Goal: Information Seeking & Learning: Learn about a topic

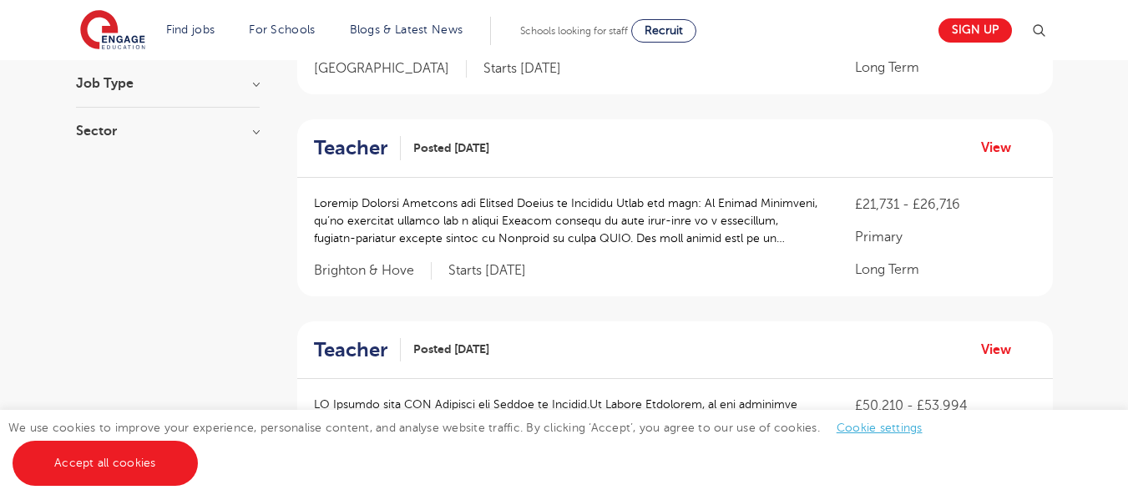
scroll to position [296, 0]
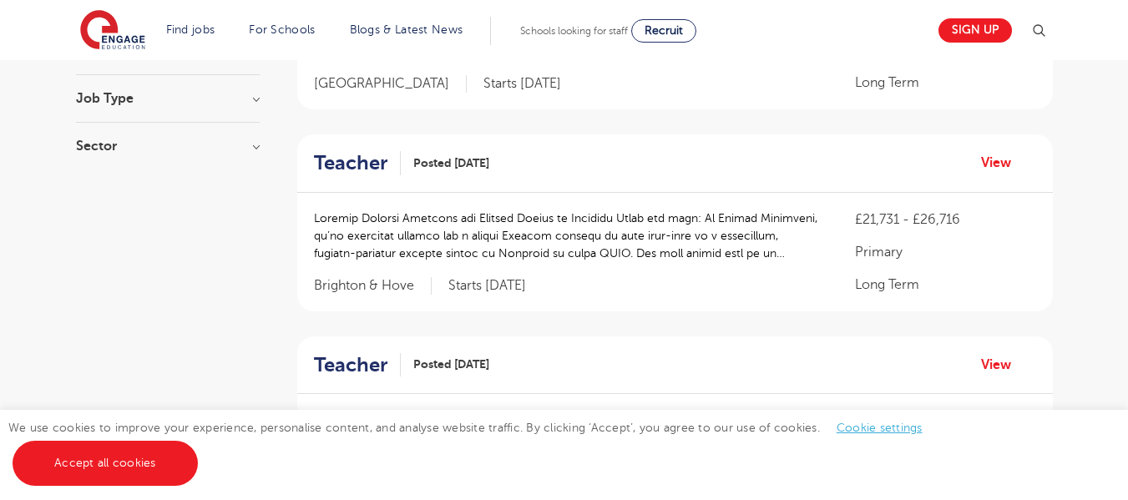
click at [253, 100] on h3 "Job Type" at bounding box center [168, 98] width 184 height 13
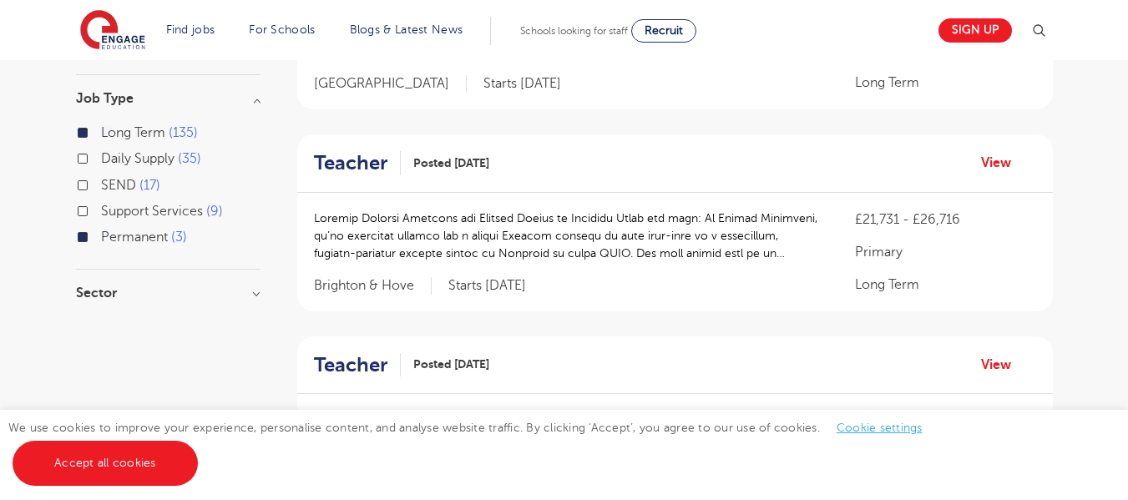
click at [253, 101] on h3 "Job Type" at bounding box center [168, 98] width 184 height 13
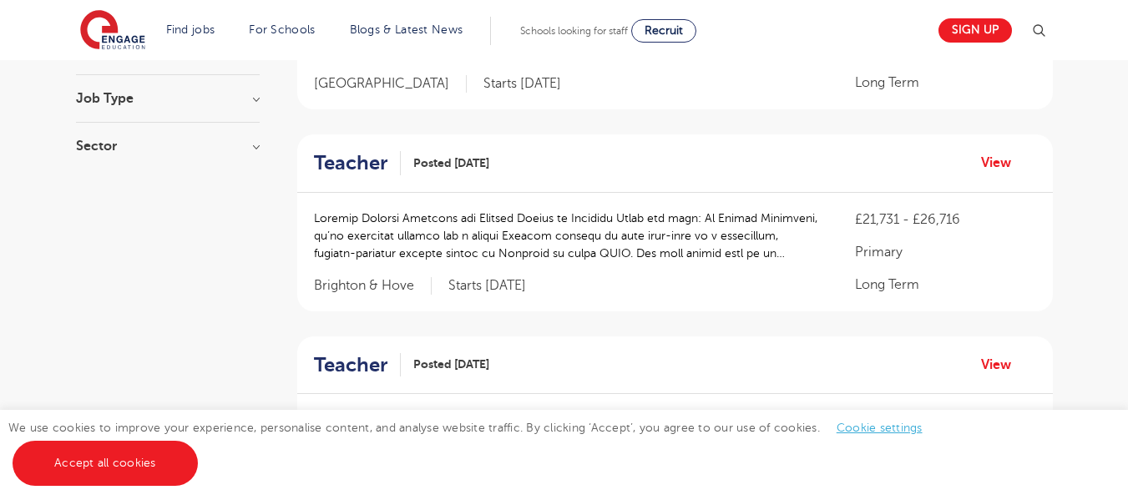
click at [259, 165] on div "Sector Primary 79 Secondary 59 All Through 15 SEN 1 Show more" at bounding box center [168, 154] width 184 height 30
click at [257, 158] on div "Sector Primary 79 Secondary 59 All Through 15 SEN 1 Show more" at bounding box center [168, 154] width 184 height 30
click at [250, 148] on h3 "Sector" at bounding box center [168, 145] width 184 height 13
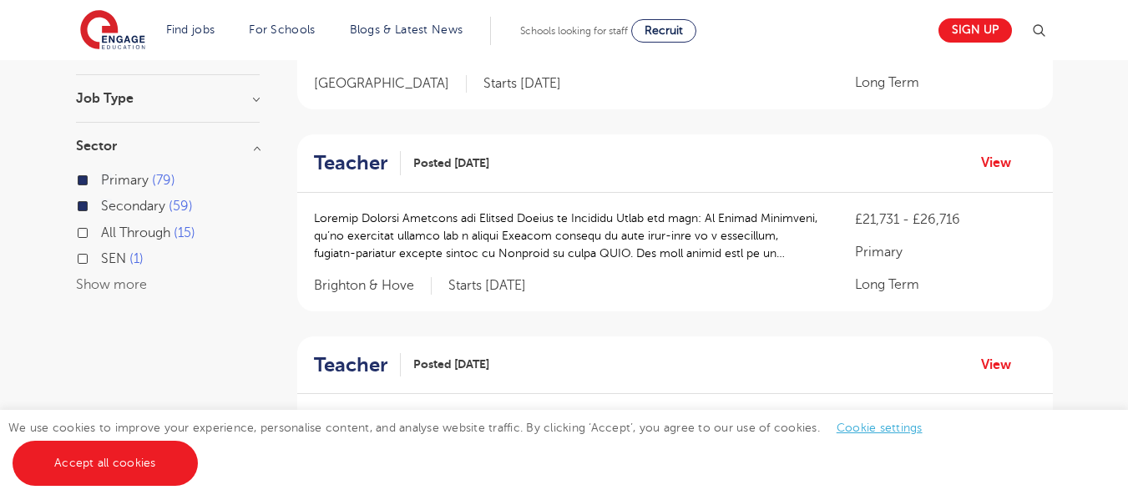
click at [250, 148] on h3 "Sector" at bounding box center [168, 145] width 184 height 13
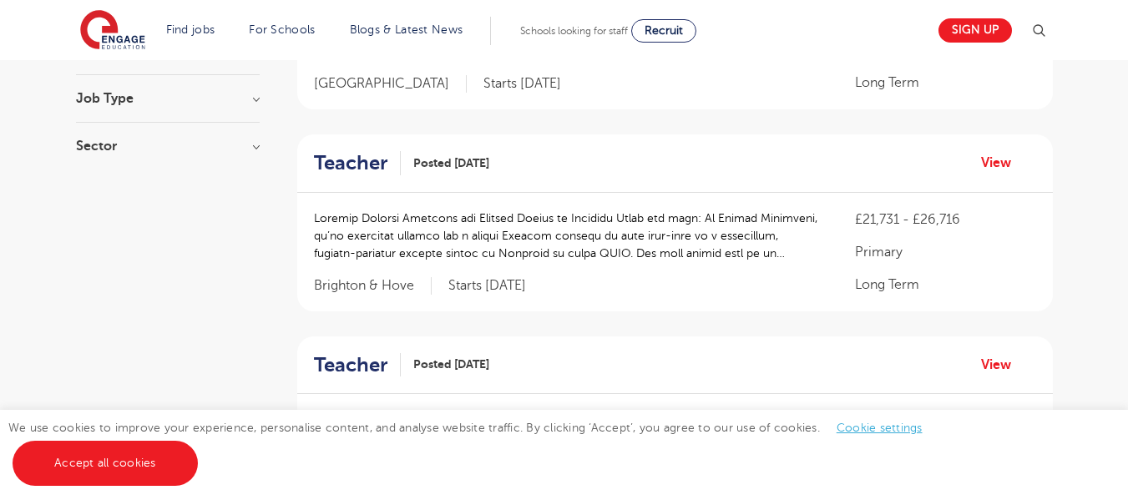
click at [252, 144] on h3 "Sector" at bounding box center [168, 145] width 184 height 13
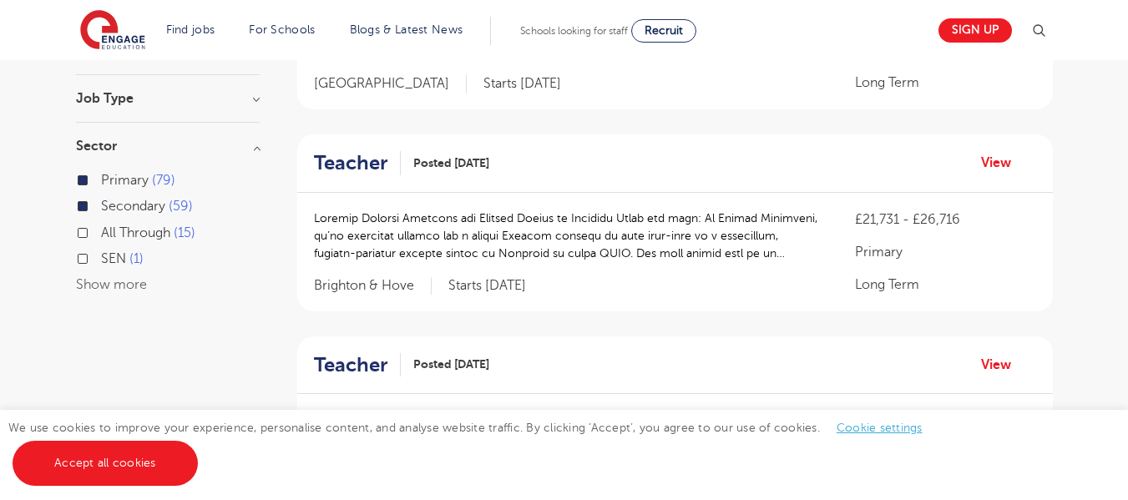
click at [101, 209] on label "Secondary 59" at bounding box center [147, 206] width 92 height 22
click at [101, 209] on input "Secondary 59" at bounding box center [106, 204] width 11 height 11
click at [101, 205] on label "Secondary 59" at bounding box center [147, 206] width 92 height 22
click at [101, 205] on input "Secondary 59" at bounding box center [106, 204] width 11 height 11
checkbox input "true"
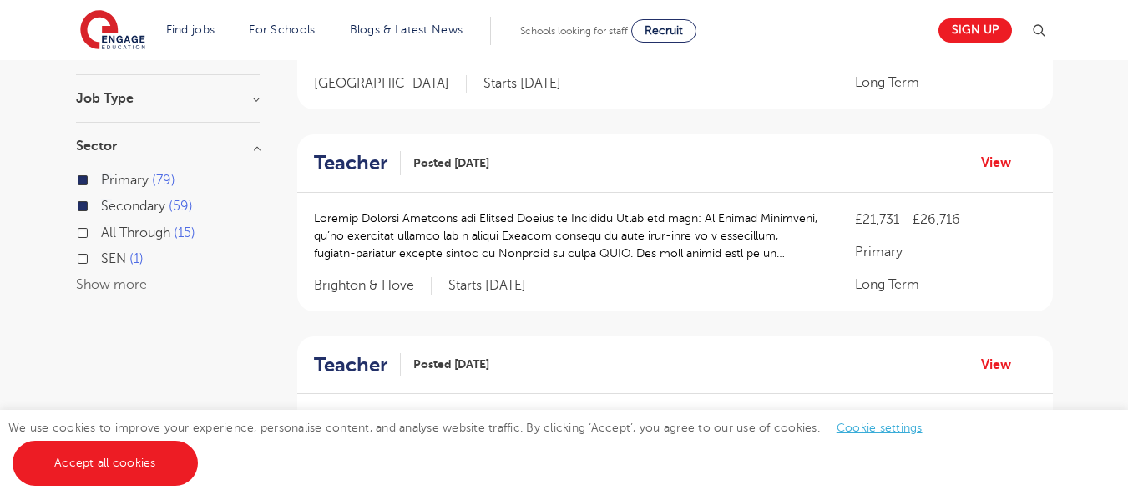
click at [101, 178] on label "Primary 79" at bounding box center [138, 181] width 74 height 22
click at [101, 178] on input "Primary 79" at bounding box center [106, 178] width 11 height 11
checkbox input "false"
click at [101, 203] on label "Secondary 59" at bounding box center [147, 206] width 92 height 22
click at [101, 203] on input "Secondary 59" at bounding box center [106, 204] width 11 height 11
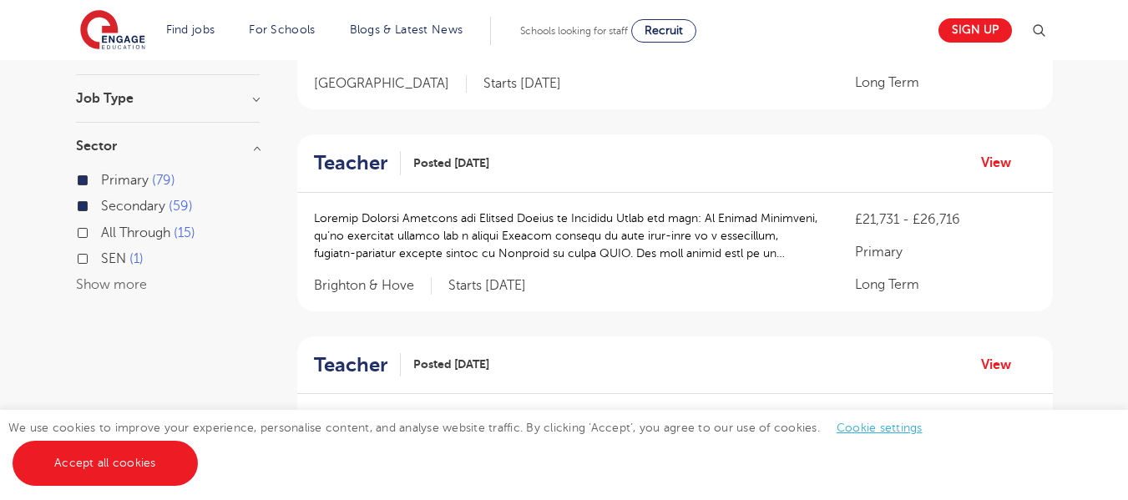
click at [101, 203] on label "Secondary 59" at bounding box center [147, 206] width 92 height 22
click at [101, 203] on input "Secondary 59" at bounding box center [106, 204] width 11 height 11
click at [101, 203] on label "Secondary 59" at bounding box center [147, 206] width 92 height 22
click at [101, 203] on input "Secondary 59" at bounding box center [106, 204] width 11 height 11
click at [101, 203] on label "Secondary 59" at bounding box center [147, 206] width 92 height 22
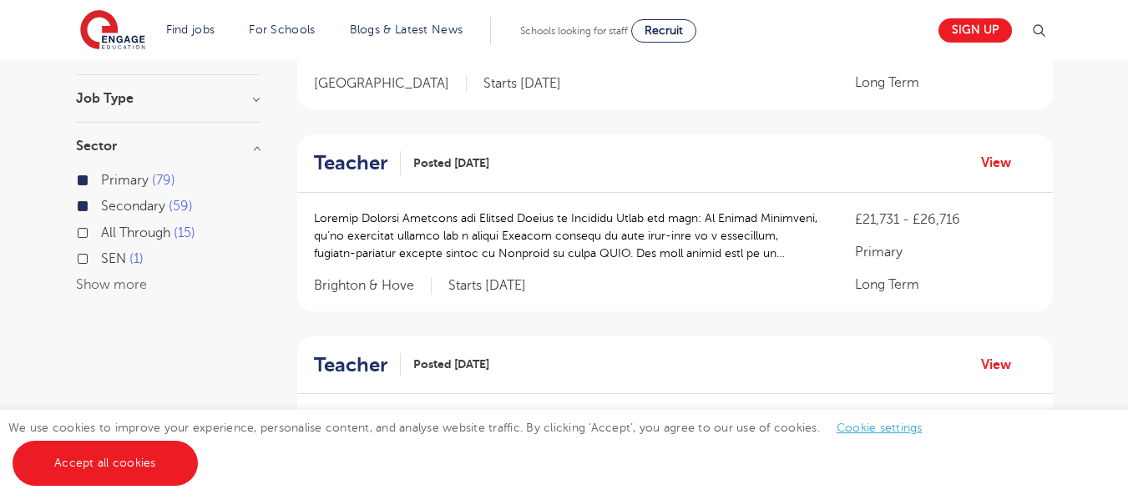
click at [101, 203] on input "Secondary 59" at bounding box center [106, 204] width 11 height 11
click at [101, 209] on label "Secondary 59" at bounding box center [147, 206] width 92 height 22
click at [101, 209] on input "Secondary 59" at bounding box center [106, 204] width 11 height 11
click at [123, 205] on span "Secondary" at bounding box center [133, 206] width 64 height 15
click at [112, 205] on input "Secondary 59" at bounding box center [106, 204] width 11 height 11
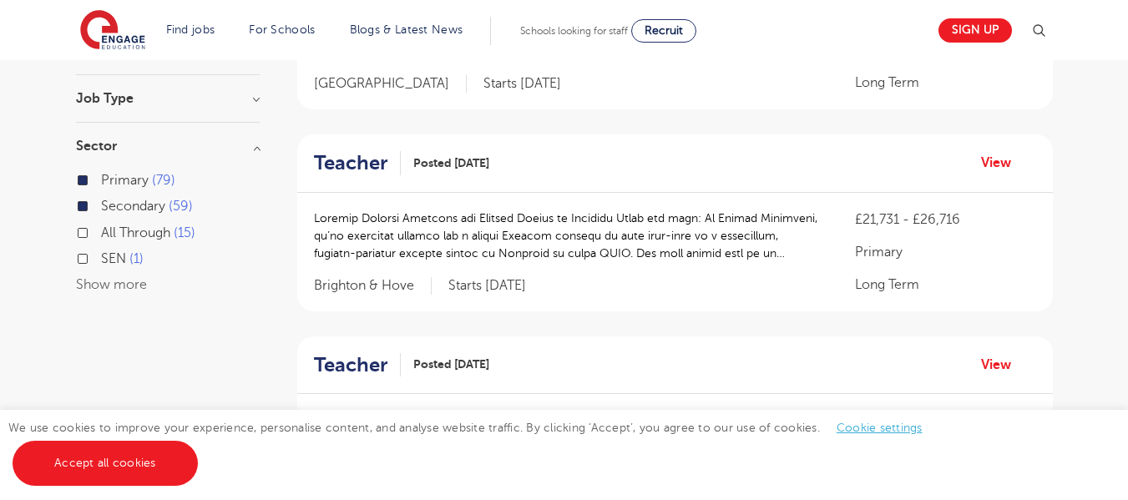
checkbox input "true"
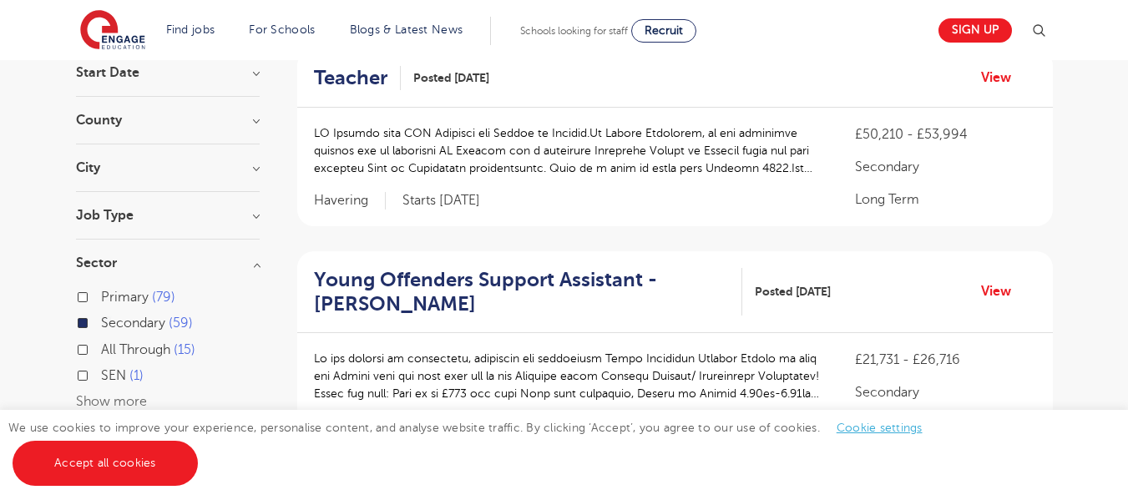
scroll to position [251, 0]
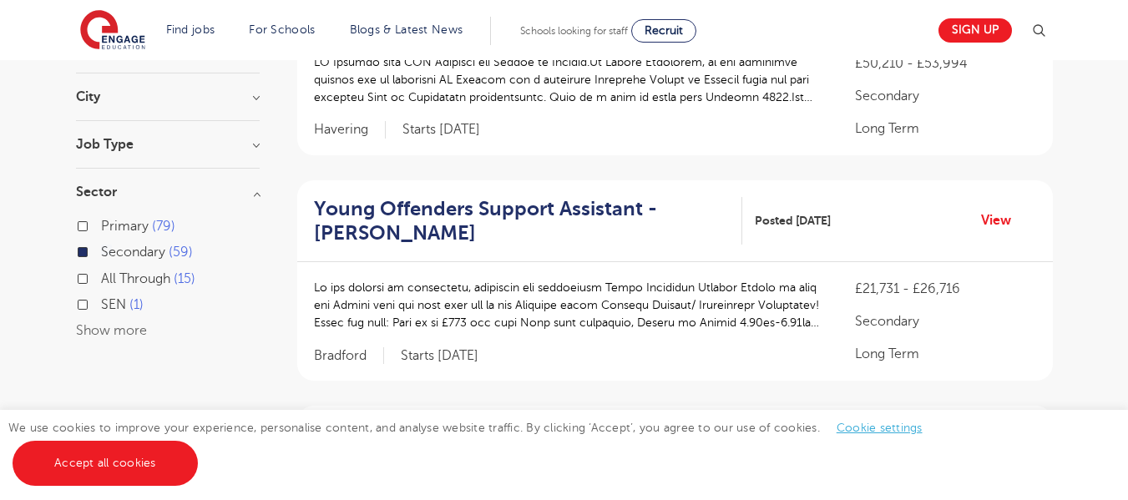
click at [101, 247] on label "Secondary 59" at bounding box center [147, 252] width 92 height 22
click at [101, 247] on input "Secondary 59" at bounding box center [106, 250] width 11 height 11
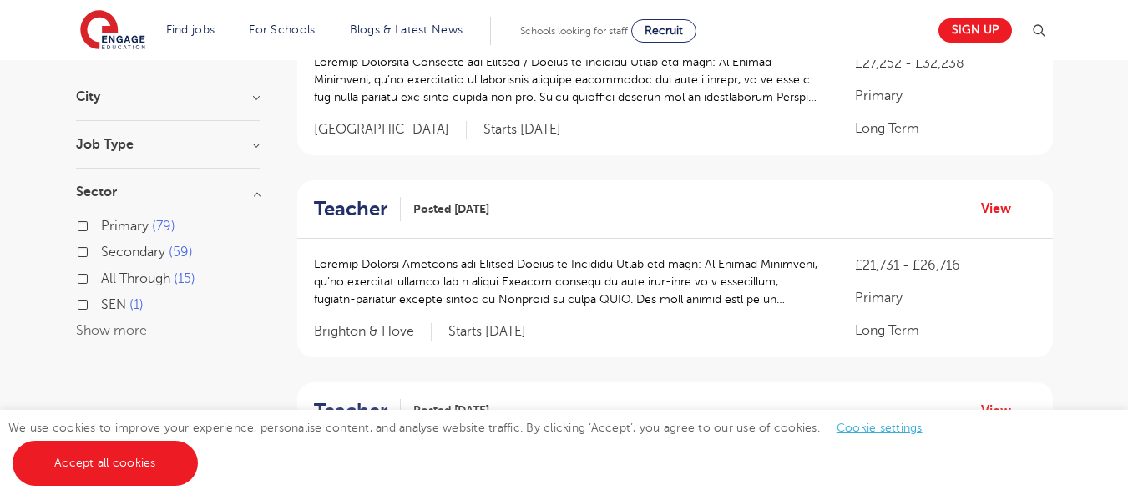
click at [84, 218] on div "Primary 79" at bounding box center [168, 228] width 184 height 26
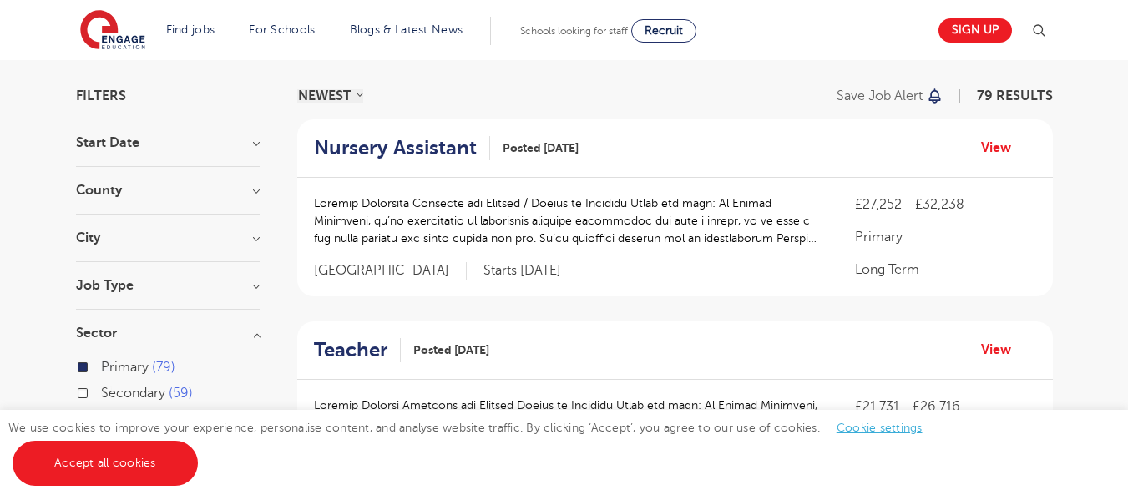
scroll to position [114, 0]
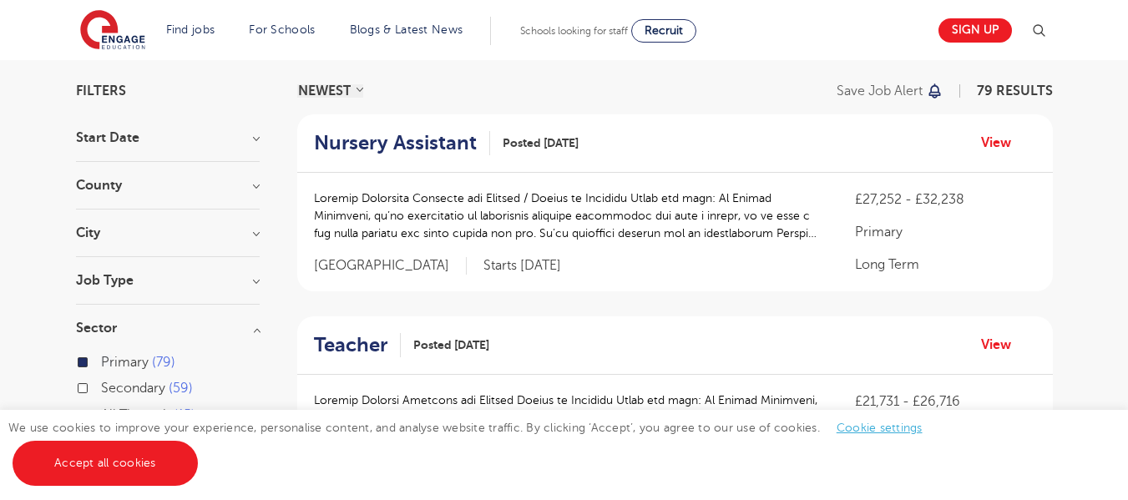
click at [204, 275] on h3 "Job Type" at bounding box center [168, 280] width 184 height 13
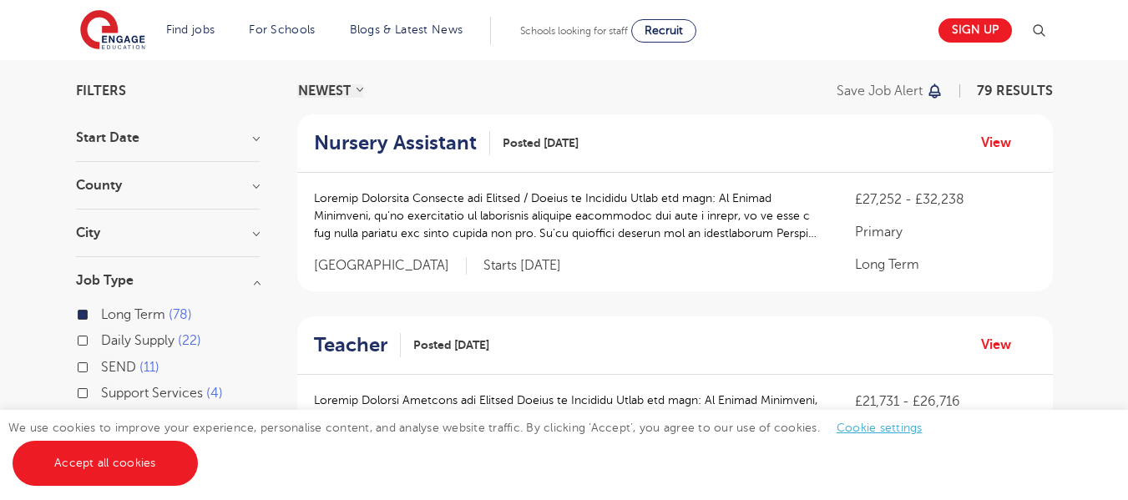
click at [204, 275] on h3 "Job Type" at bounding box center [168, 280] width 184 height 13
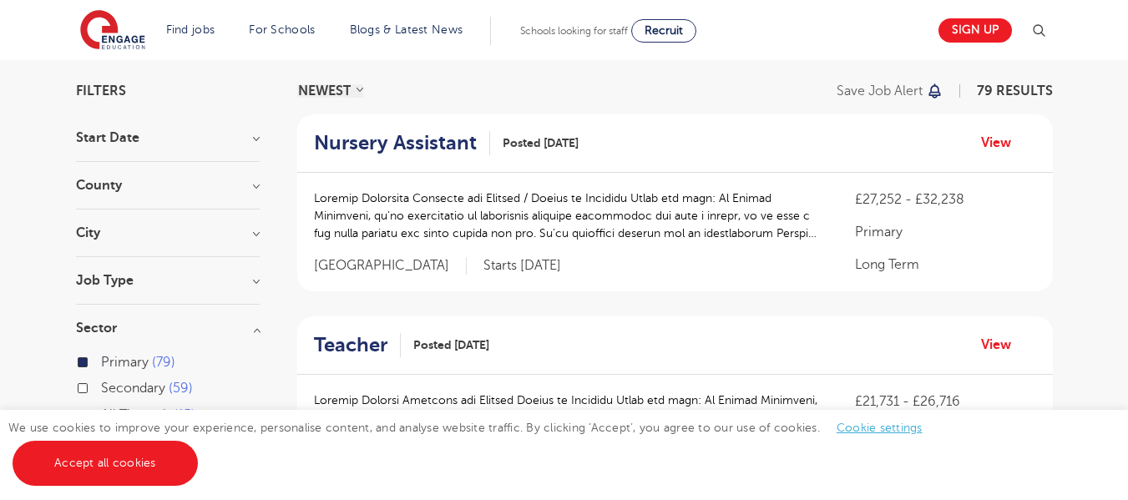
click at [232, 214] on section "Start Date October 44 November 31 January 4 Show more County Hertfordshire 10 E…" at bounding box center [168, 312] width 184 height 363
click at [232, 192] on div "County Hertfordshire 10 Ealing 7 Kirklees 5 Leeds 5 Oxfordshire 5 Show more" at bounding box center [168, 194] width 184 height 31
click at [246, 135] on h3 "Start Date" at bounding box center [168, 137] width 184 height 13
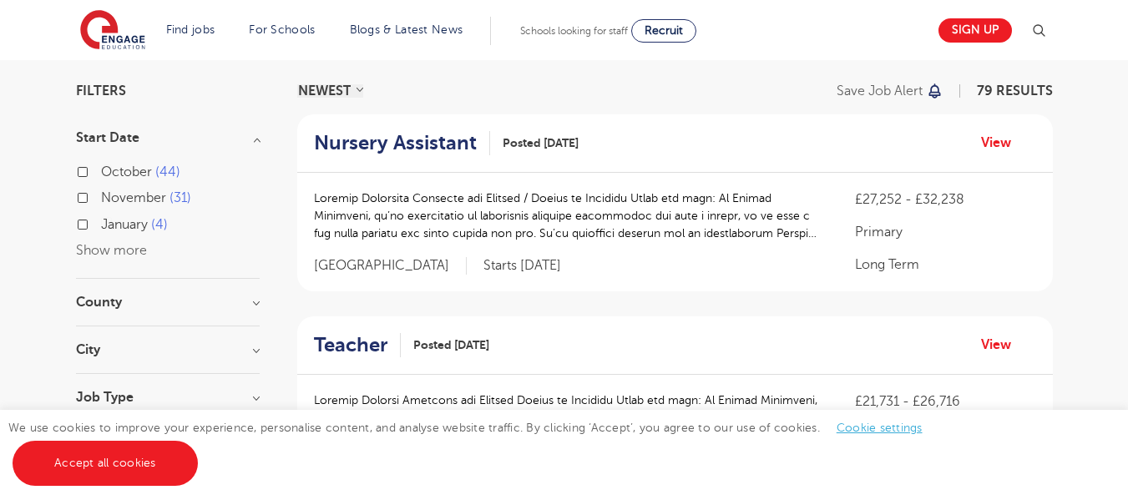
click at [246, 135] on h3 "Start Date" at bounding box center [168, 137] width 184 height 13
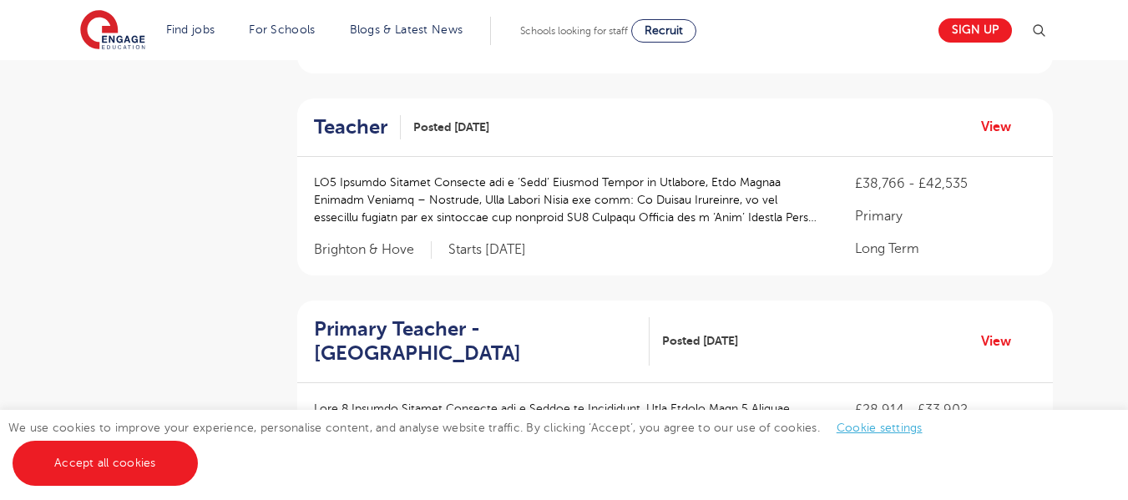
scroll to position [1435, 0]
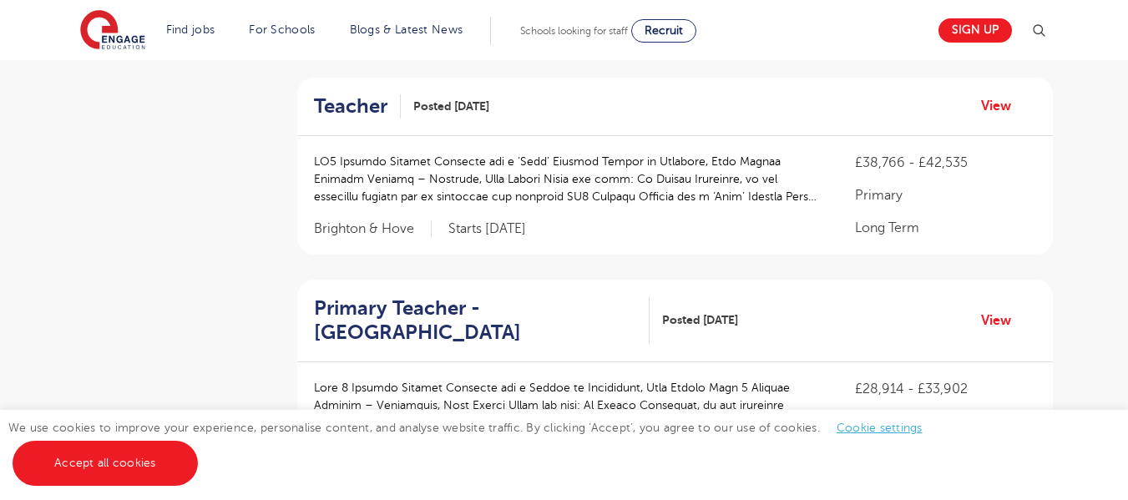
drag, startPoint x: 350, startPoint y: 99, endPoint x: 405, endPoint y: 109, distance: 55.9
click at [405, 109] on div "Teacher Posted 08/10/25" at bounding box center [401, 106] width 175 height 24
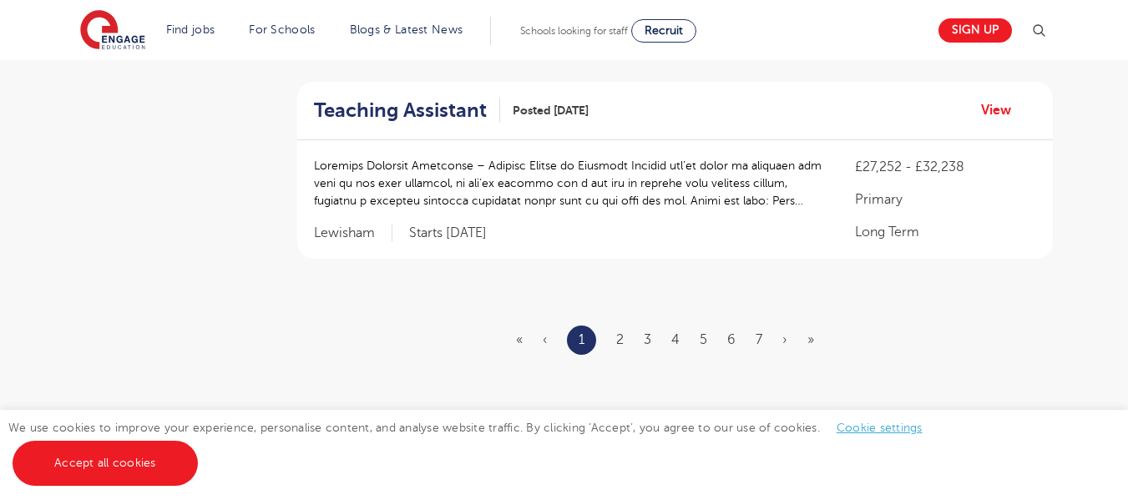
scroll to position [2089, 0]
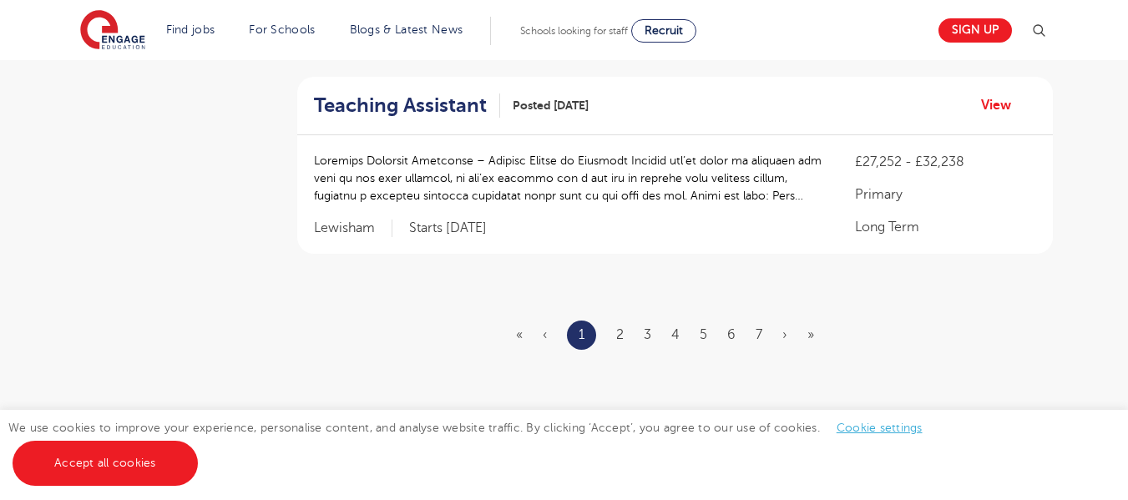
click at [625, 337] on ul "« ‹ 1 2 3 4 5 6 7 › »" at bounding box center [675, 335] width 318 height 29
click at [621, 336] on link "2" at bounding box center [620, 334] width 8 height 15
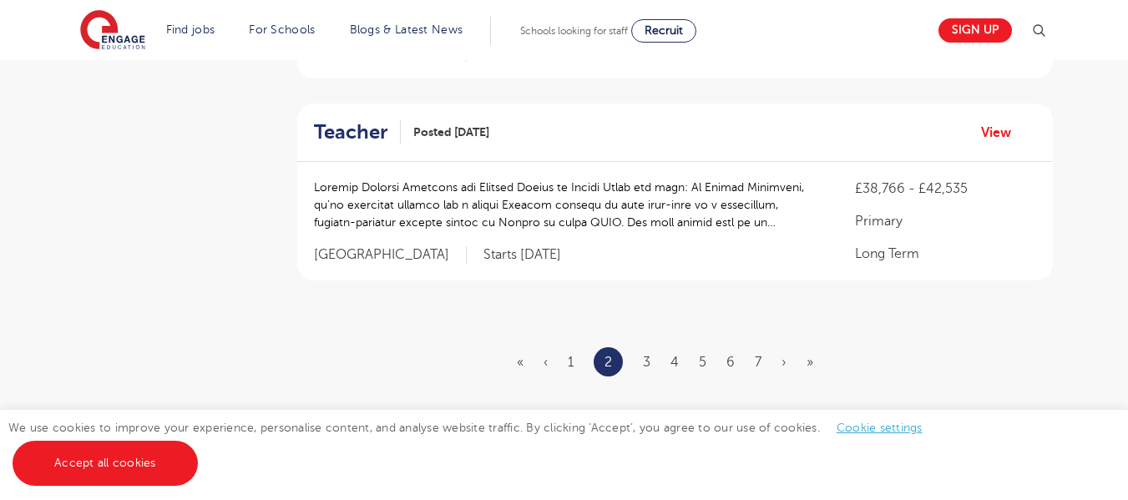
scroll to position [2033, 0]
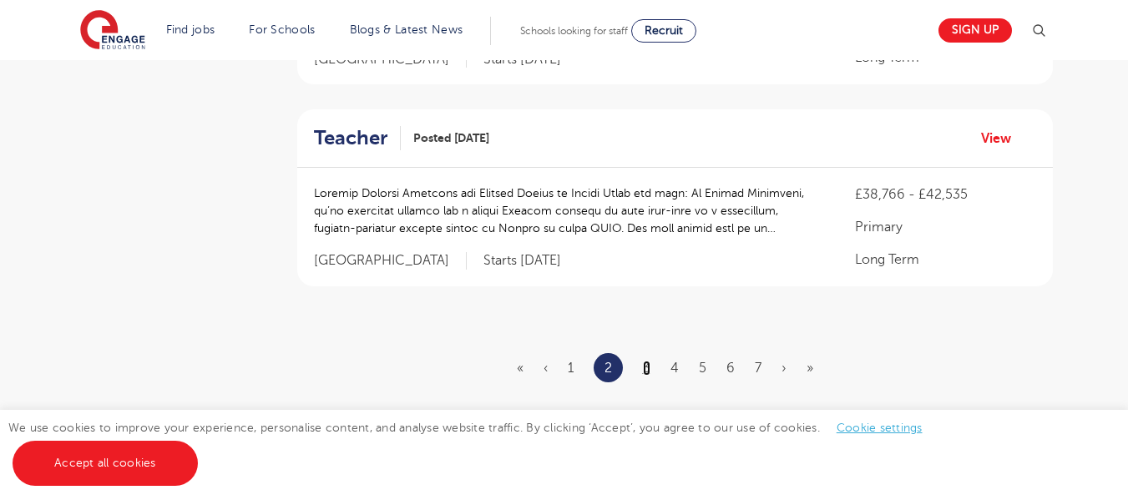
click at [648, 361] on link "3" at bounding box center [647, 368] width 8 height 15
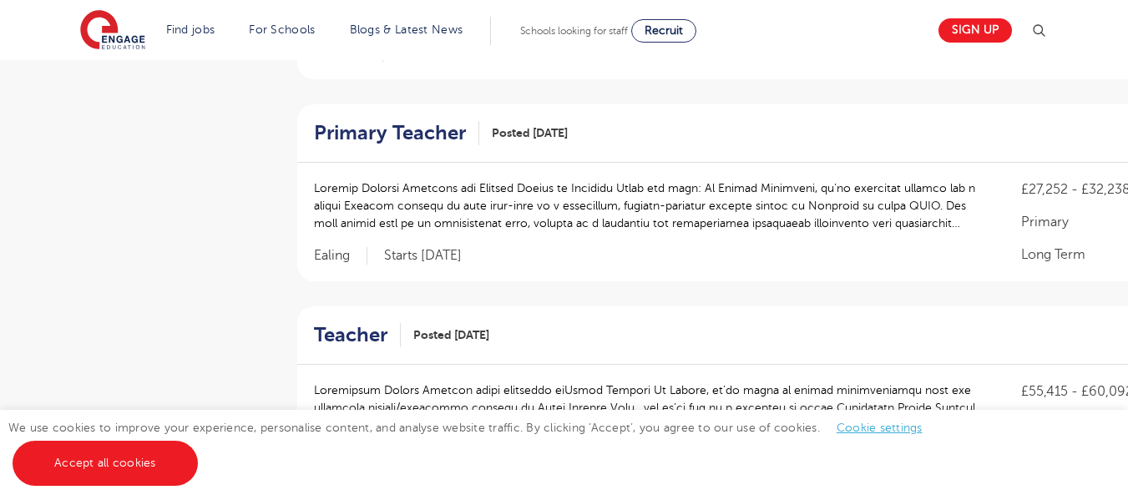
scroll to position [764, 0]
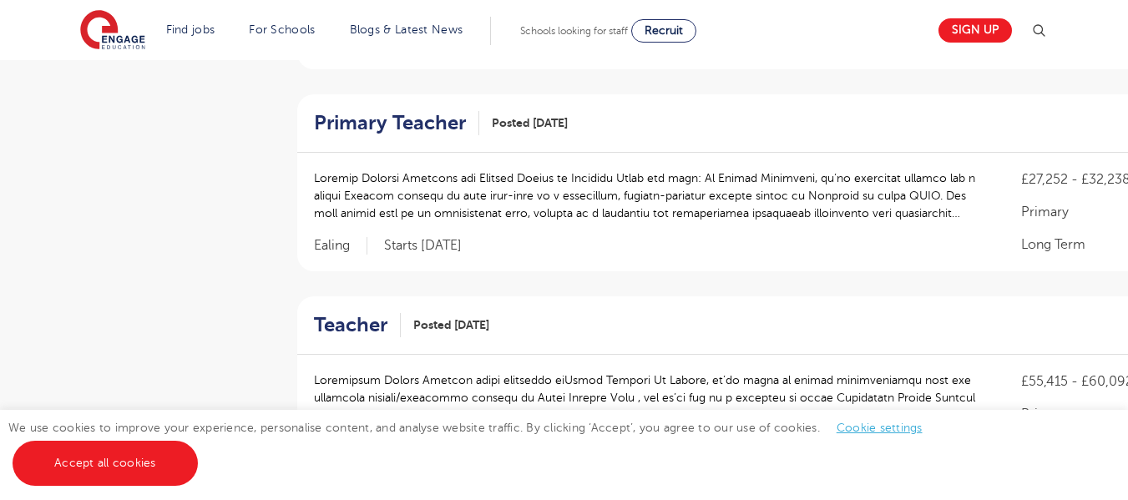
click at [524, 90] on ol "Teacher Posted 07/10/25 View £38,766 - £42,535 Primary Long Term Oxfordshire St…" at bounding box center [785, 510] width 977 height 2090
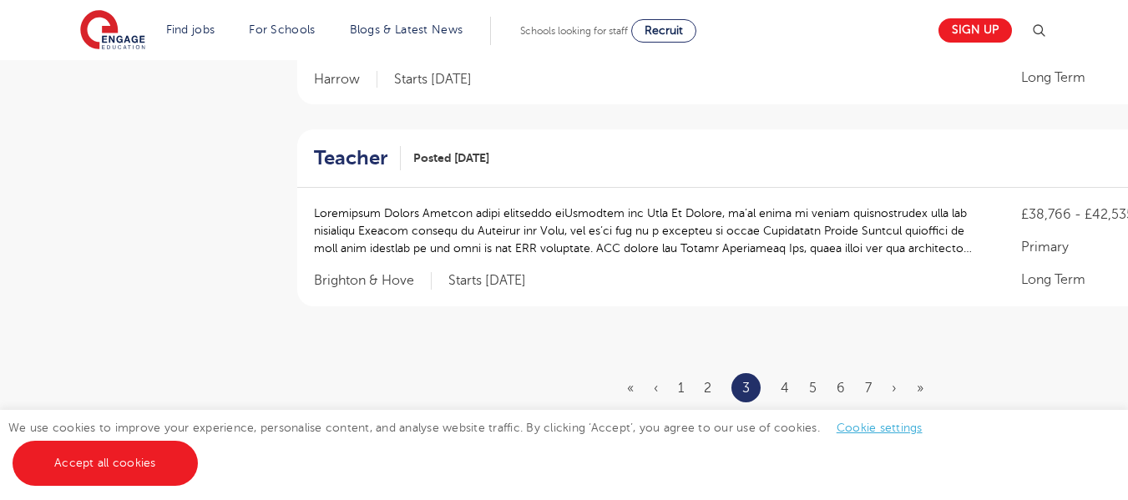
scroll to position [2038, 0]
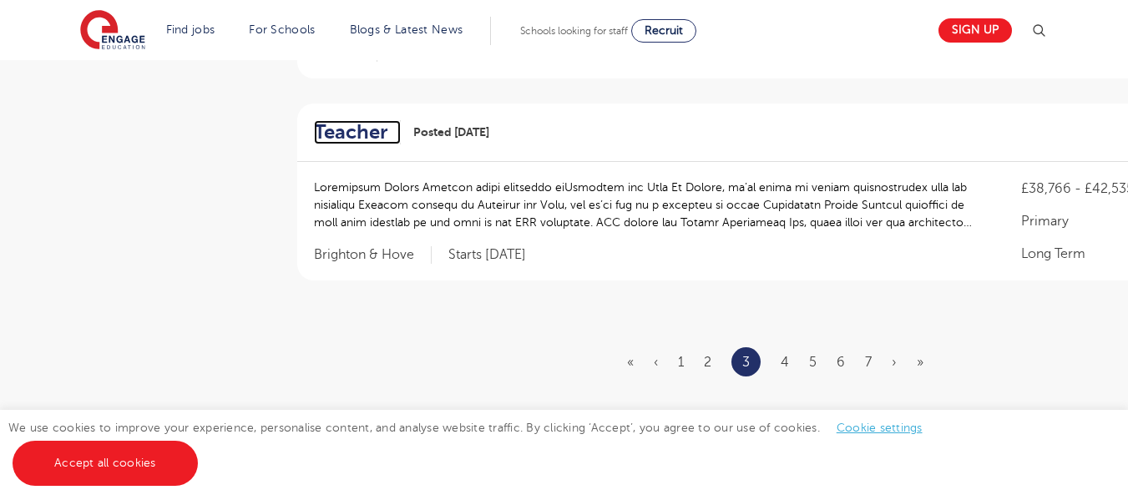
click at [351, 120] on h2 "Teacher" at bounding box center [350, 132] width 73 height 24
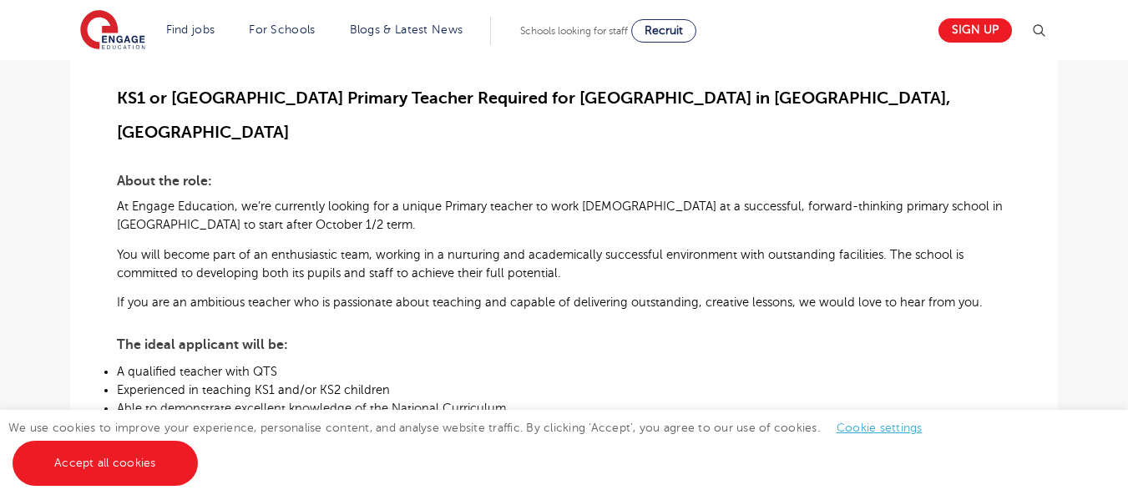
scroll to position [457, 0]
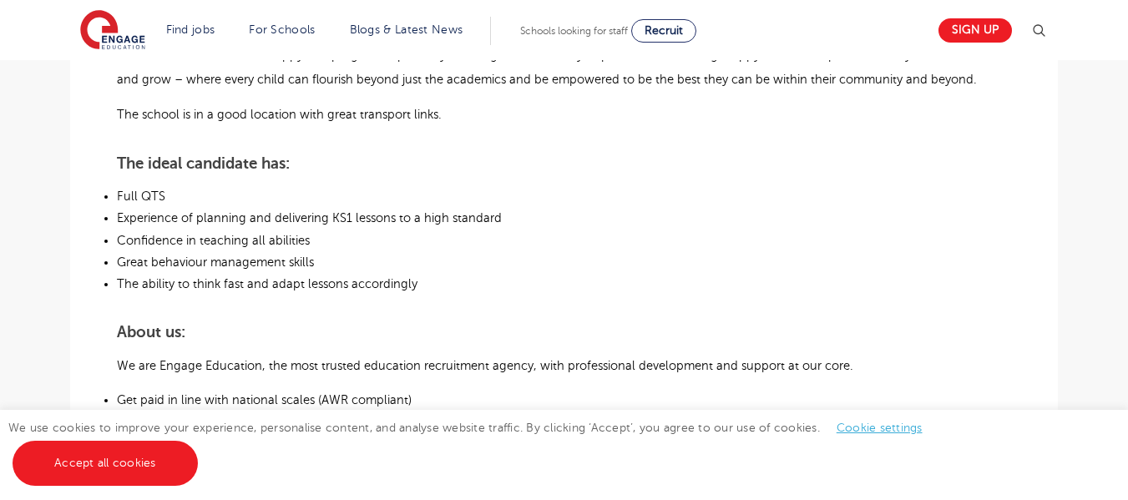
scroll to position [765, 0]
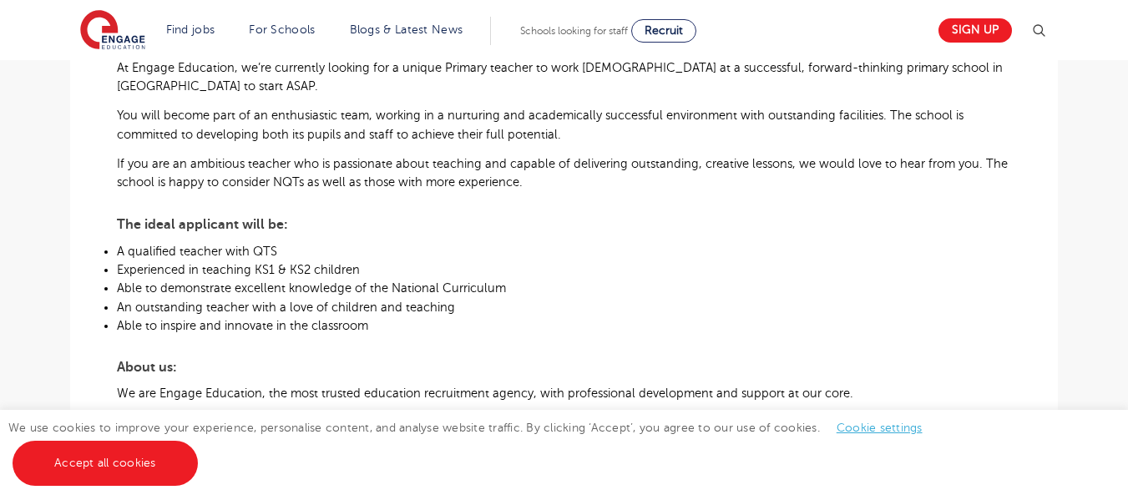
scroll to position [589, 0]
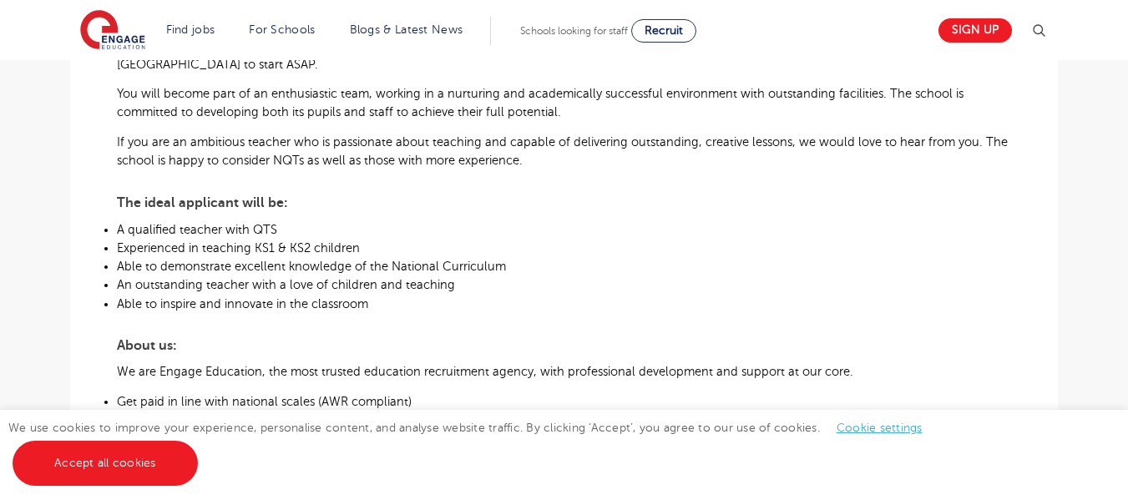
scroll to position [595, 0]
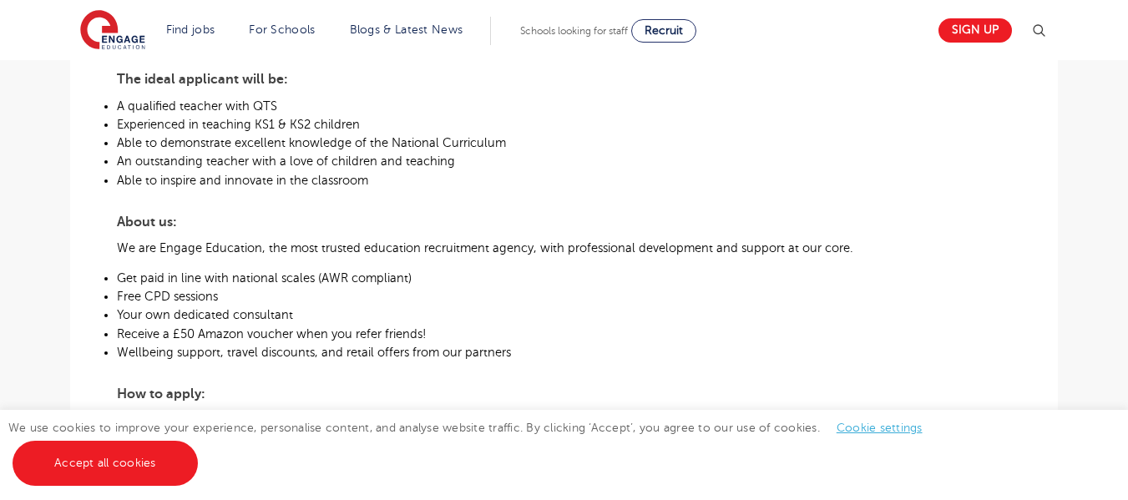
scroll to position [711, 0]
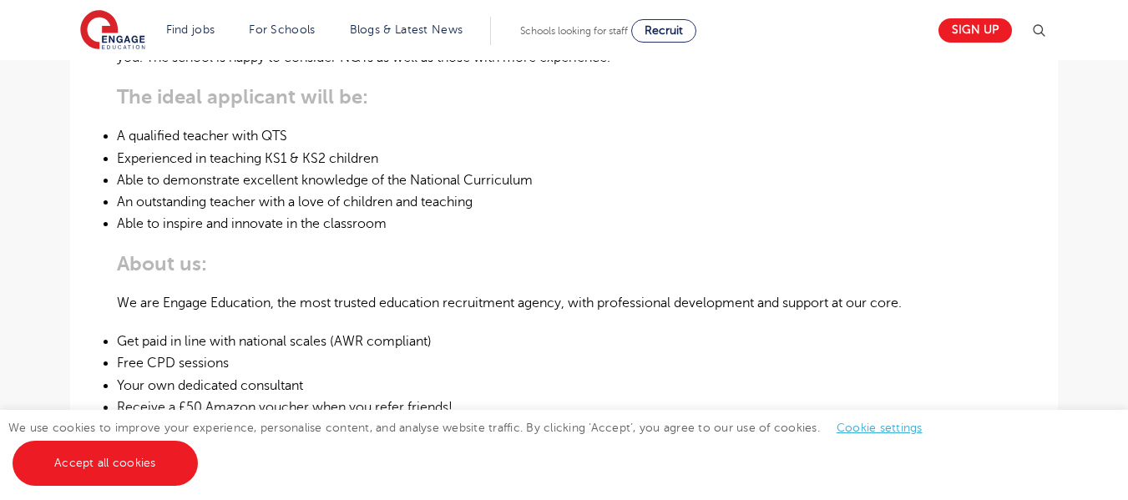
scroll to position [721, 0]
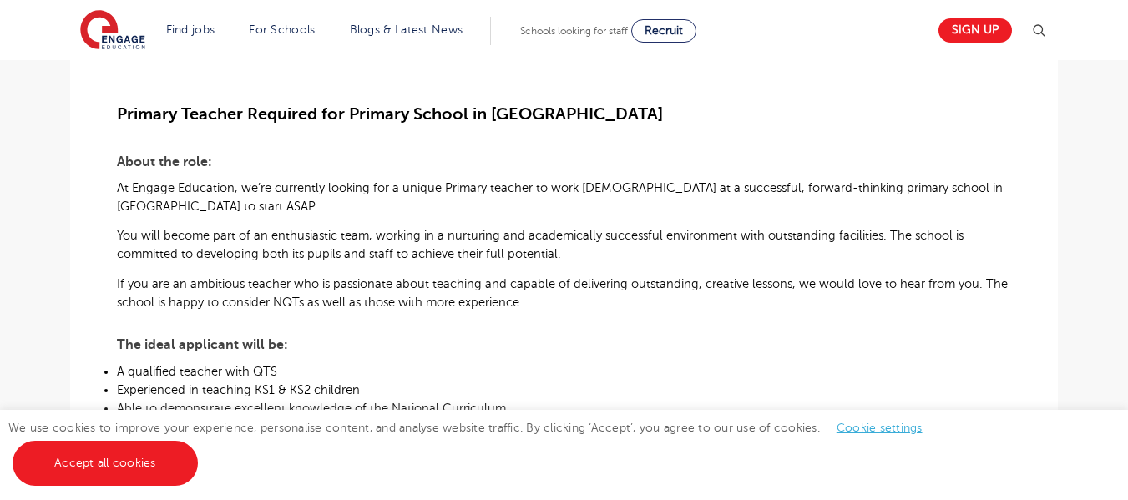
scroll to position [583, 0]
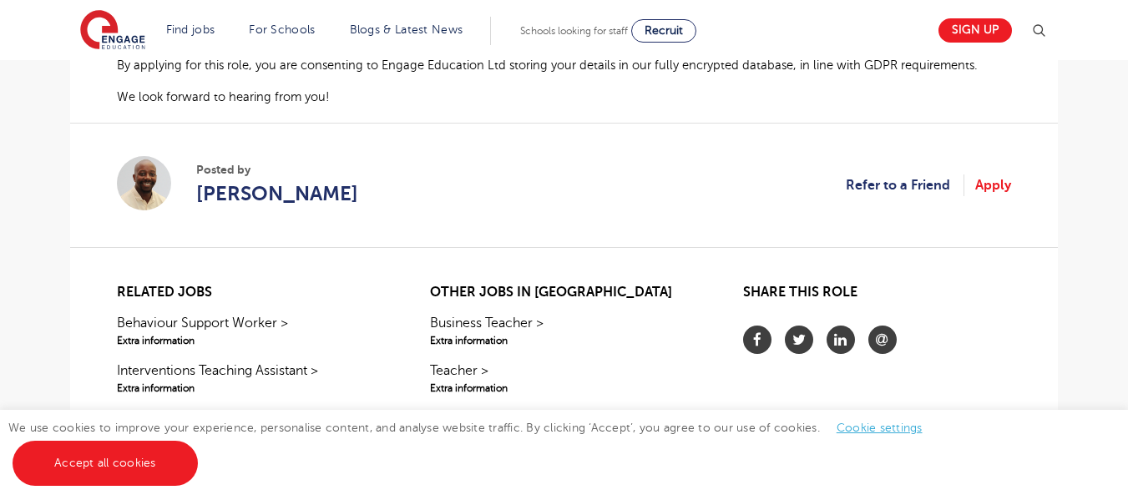
scroll to position [1226, 0]
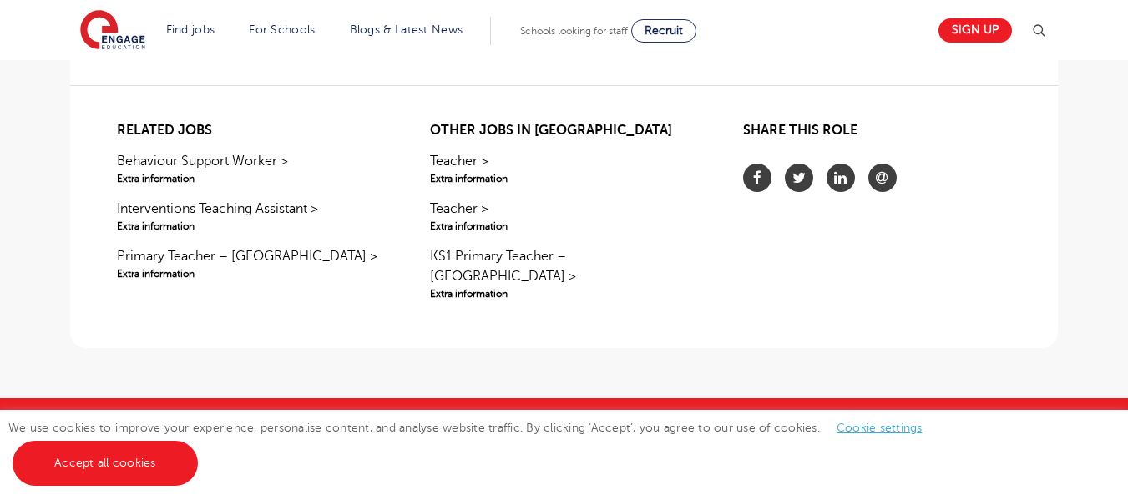
scroll to position [1423, 0]
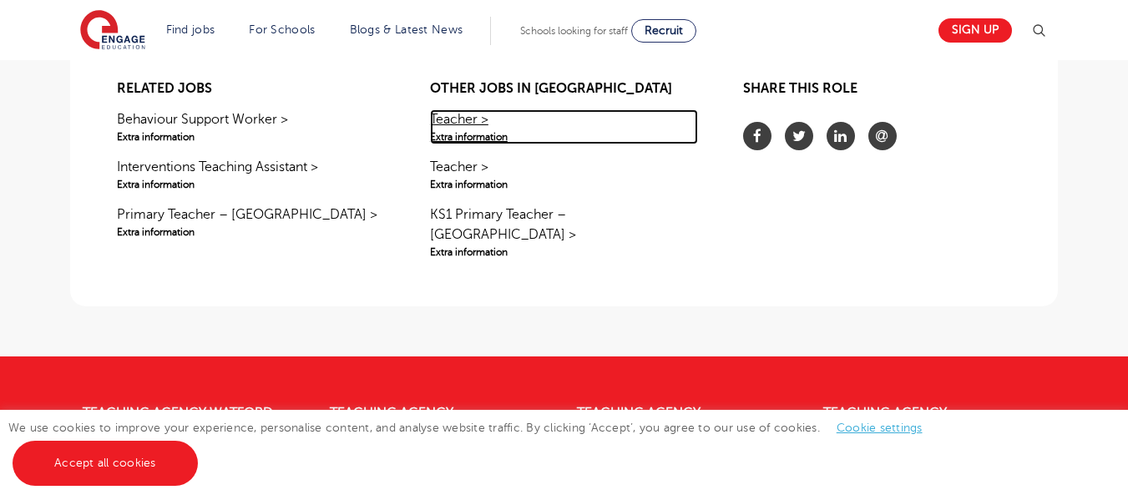
click at [462, 118] on link "Teacher > Extra information" at bounding box center [564, 126] width 268 height 35
